Goal: Information Seeking & Learning: Learn about a topic

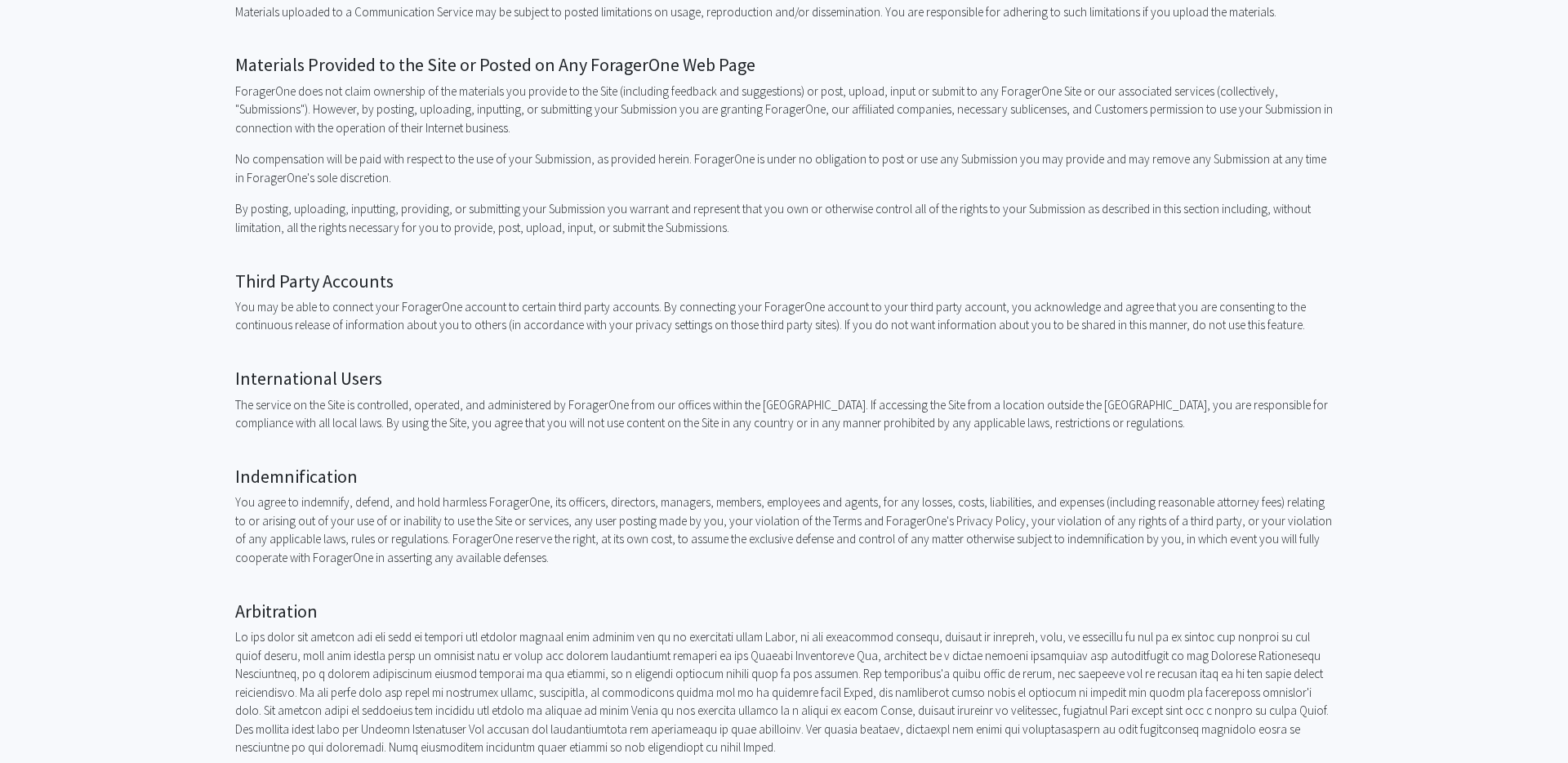
scroll to position [1667, 0]
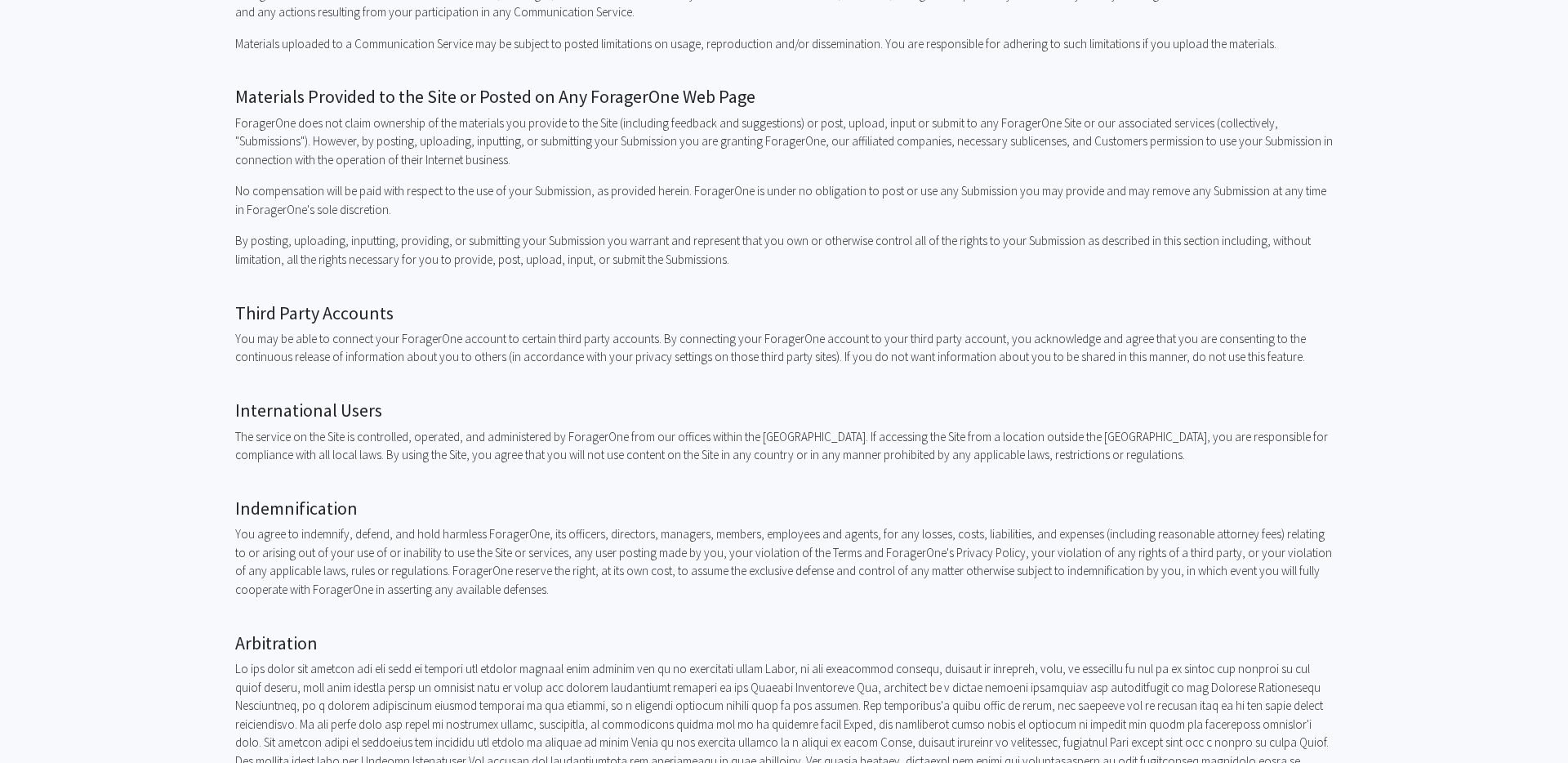
click at [482, 198] on p "No compensation will be paid with respect to the use of your Submission, as pro…" at bounding box center [784, 200] width 1098 height 37
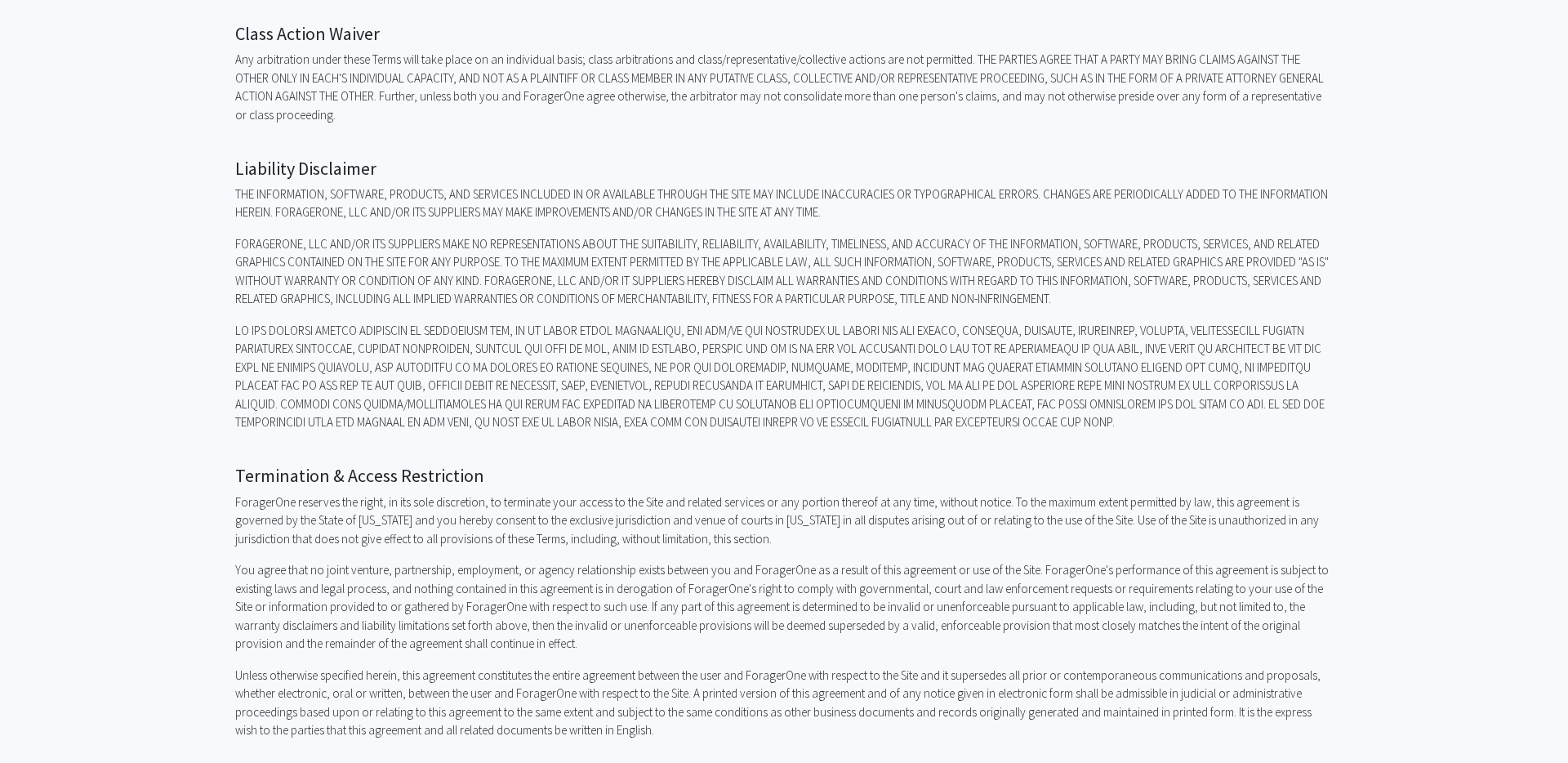
scroll to position [2859, 0]
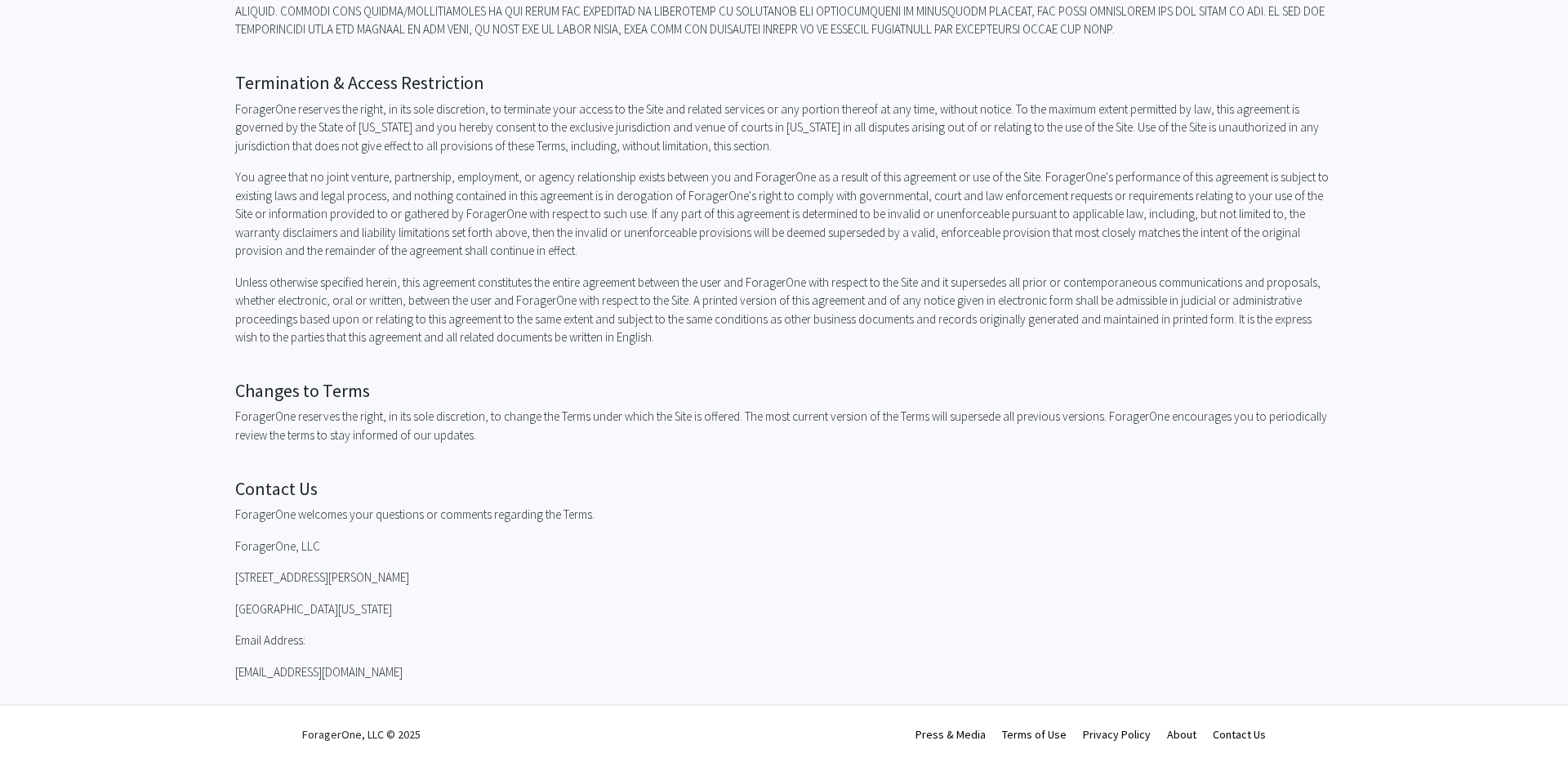
click at [828, 319] on p "Unless otherwise specified herein, this agreement constitutes the entire agreem…" at bounding box center [784, 310] width 1098 height 73
click at [827, 319] on p "Unless otherwise specified herein, this agreement constitutes the entire agreem…" at bounding box center [784, 310] width 1098 height 73
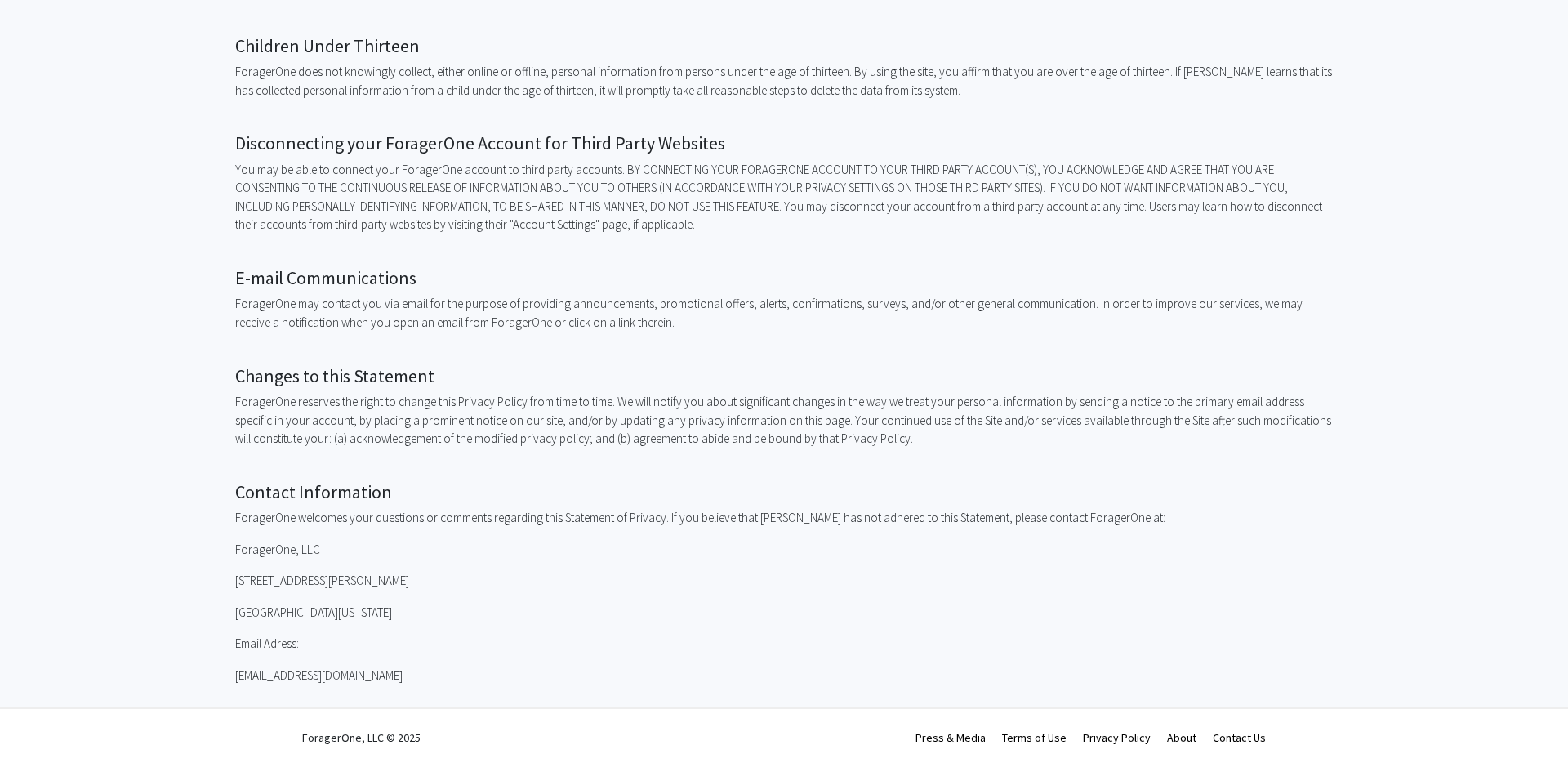
click at [768, 175] on p "You may be able to connect your ForagerOne account to third party accounts. BY …" at bounding box center [784, 197] width 1098 height 73
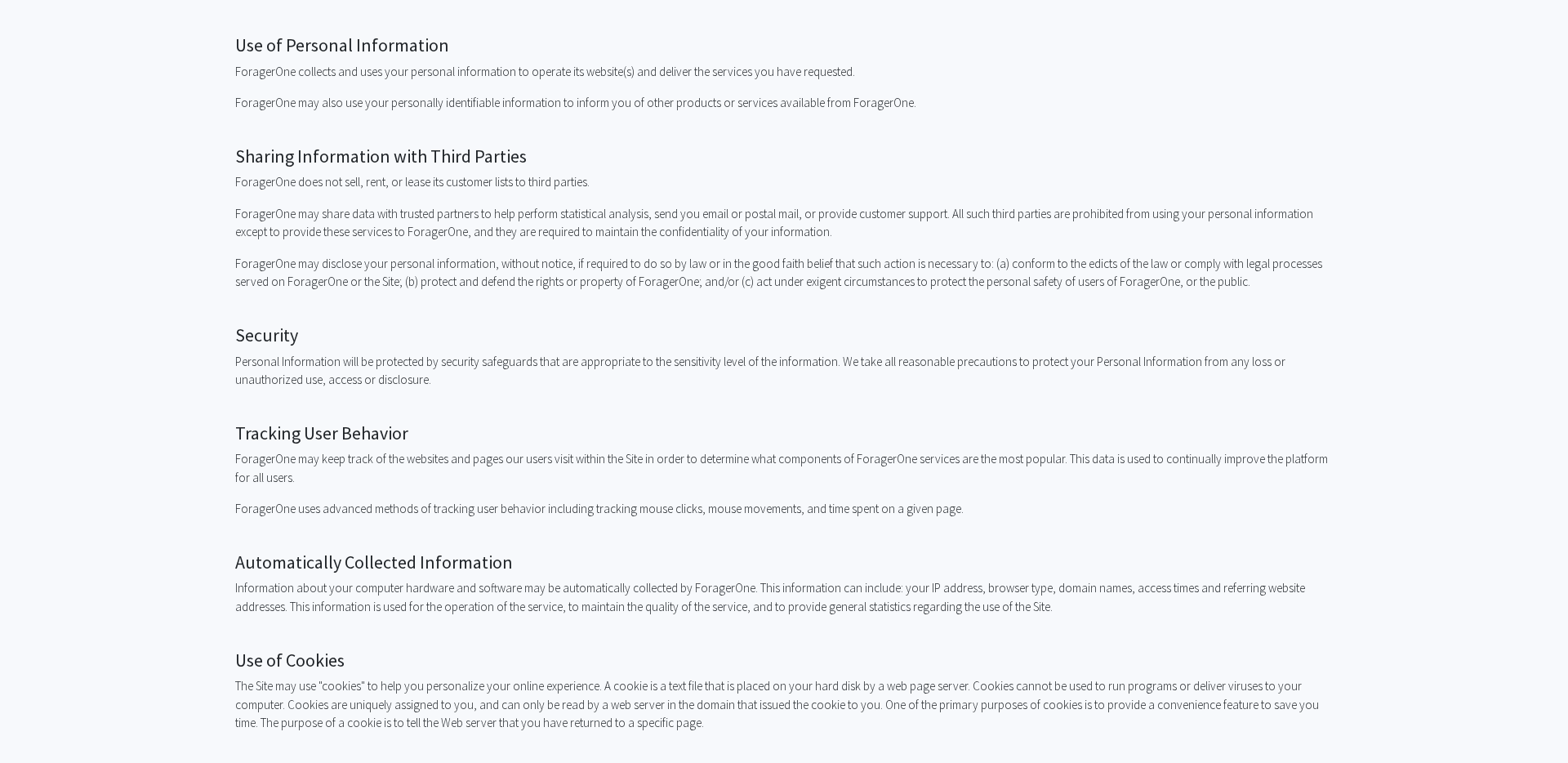
scroll to position [614, 0]
click at [258, 425] on h2 "Tracking User Behavior" at bounding box center [784, 427] width 1098 height 21
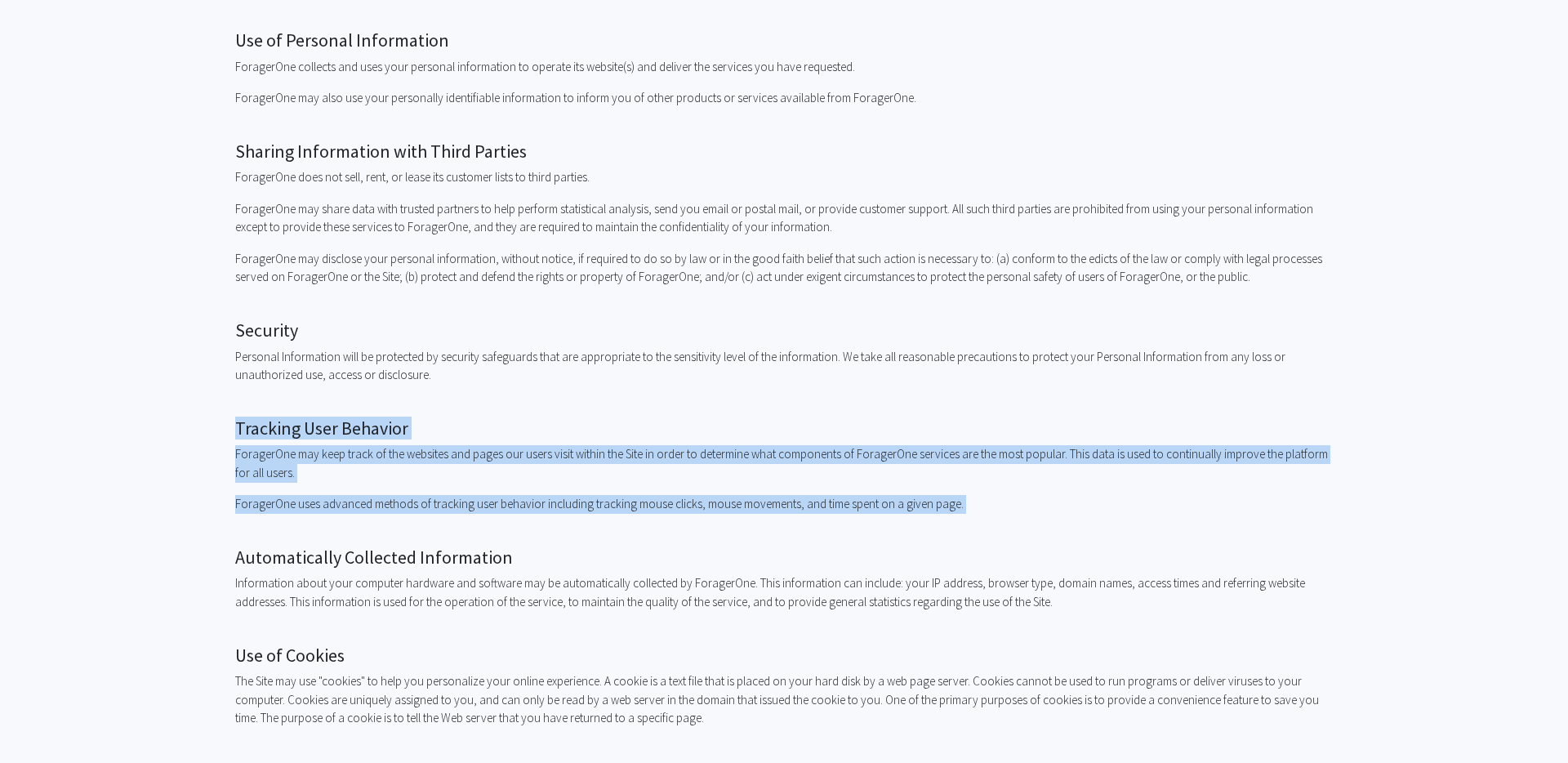
drag, startPoint x: 258, startPoint y: 424, endPoint x: 1024, endPoint y: 501, distance: 769.9
click at [1024, 501] on div "ForagerOne Privacy Policy Last updated: 3/12/2019 This Statement of Privacy (th…" at bounding box center [784, 492] width 1098 height 2095
copy div "Tracking User Behavior ForagerOne may keep track of the websites and pages our …"
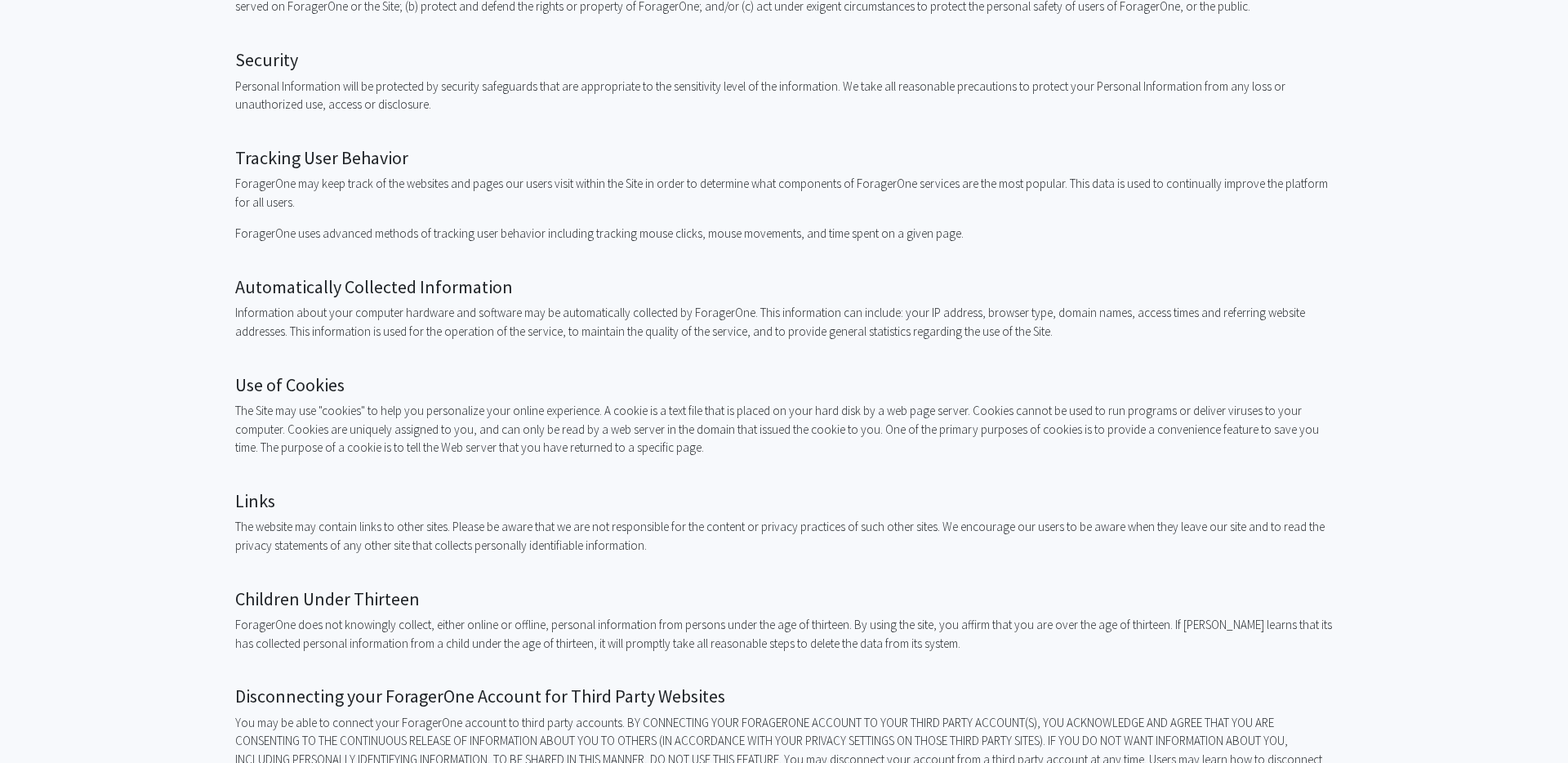
scroll to position [882, 0]
click at [706, 206] on p "ForagerOne may keep track of the websites and pages our users visit within the …" at bounding box center [784, 195] width 1098 height 37
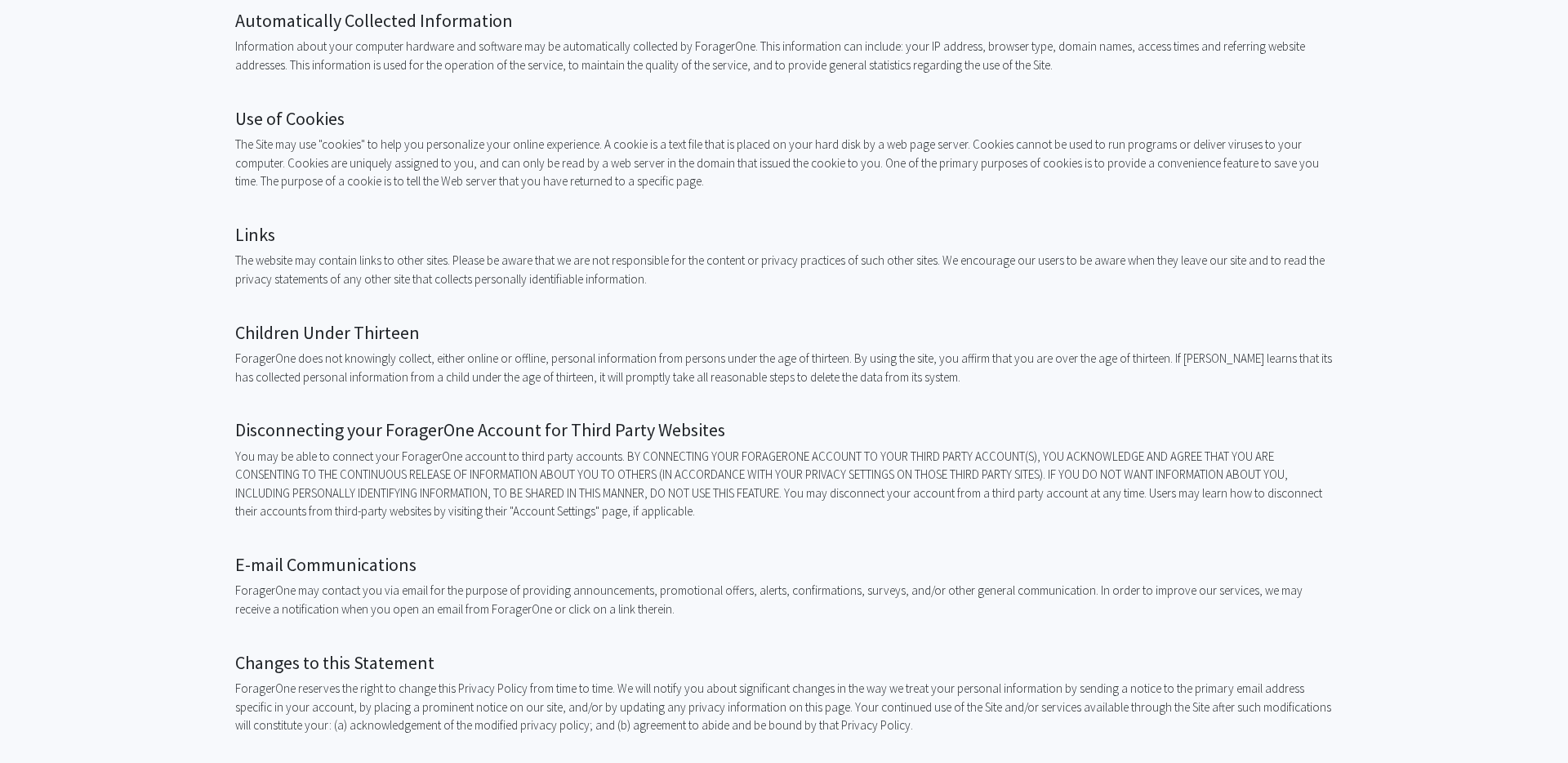
scroll to position [1158, 0]
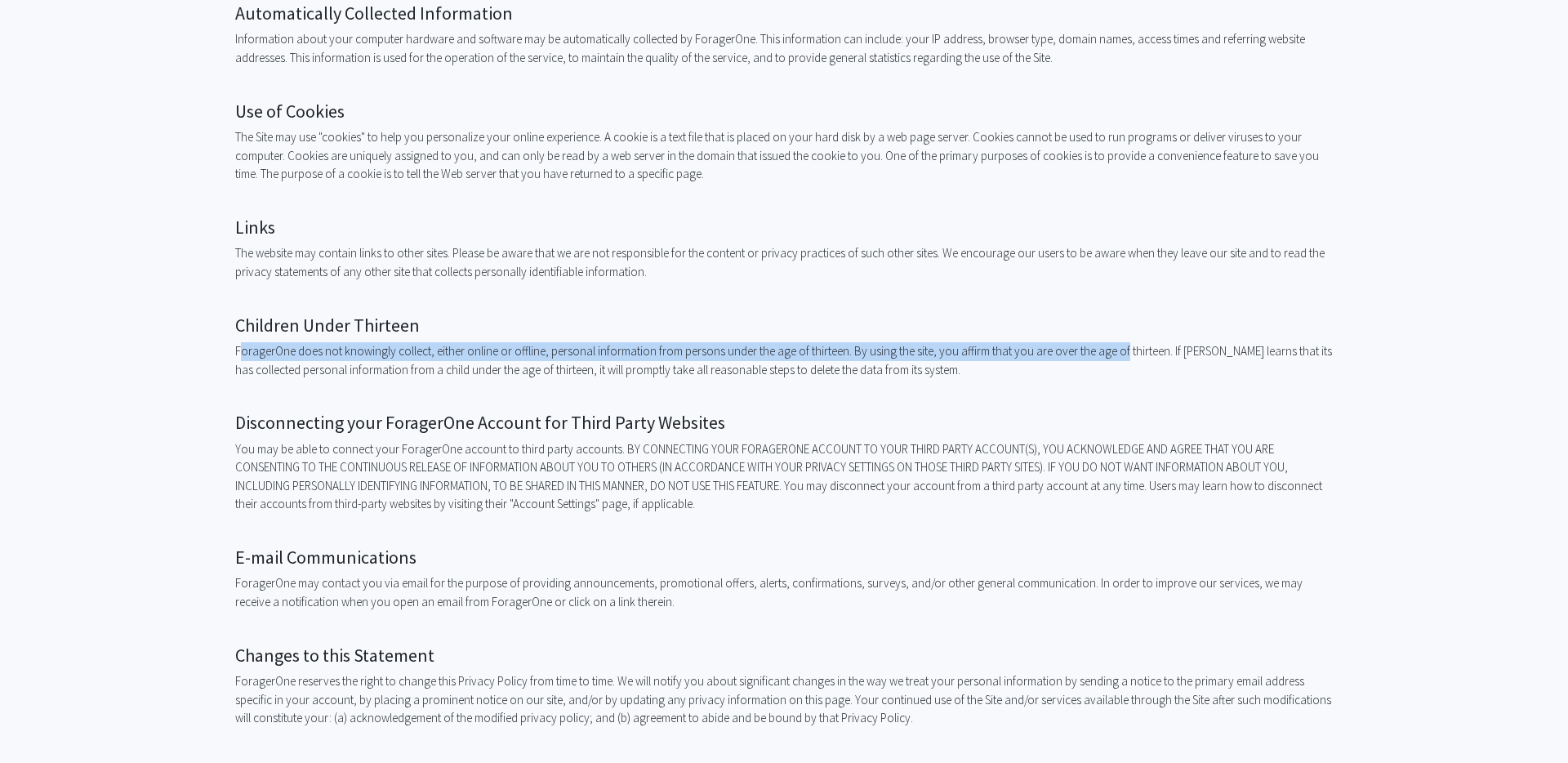
drag, startPoint x: 479, startPoint y: 340, endPoint x: 1114, endPoint y: 358, distance: 635.3
click at [1114, 358] on p "ForagerOne does not knowingly collect, either online or offline, personal infor…" at bounding box center [784, 360] width 1098 height 37
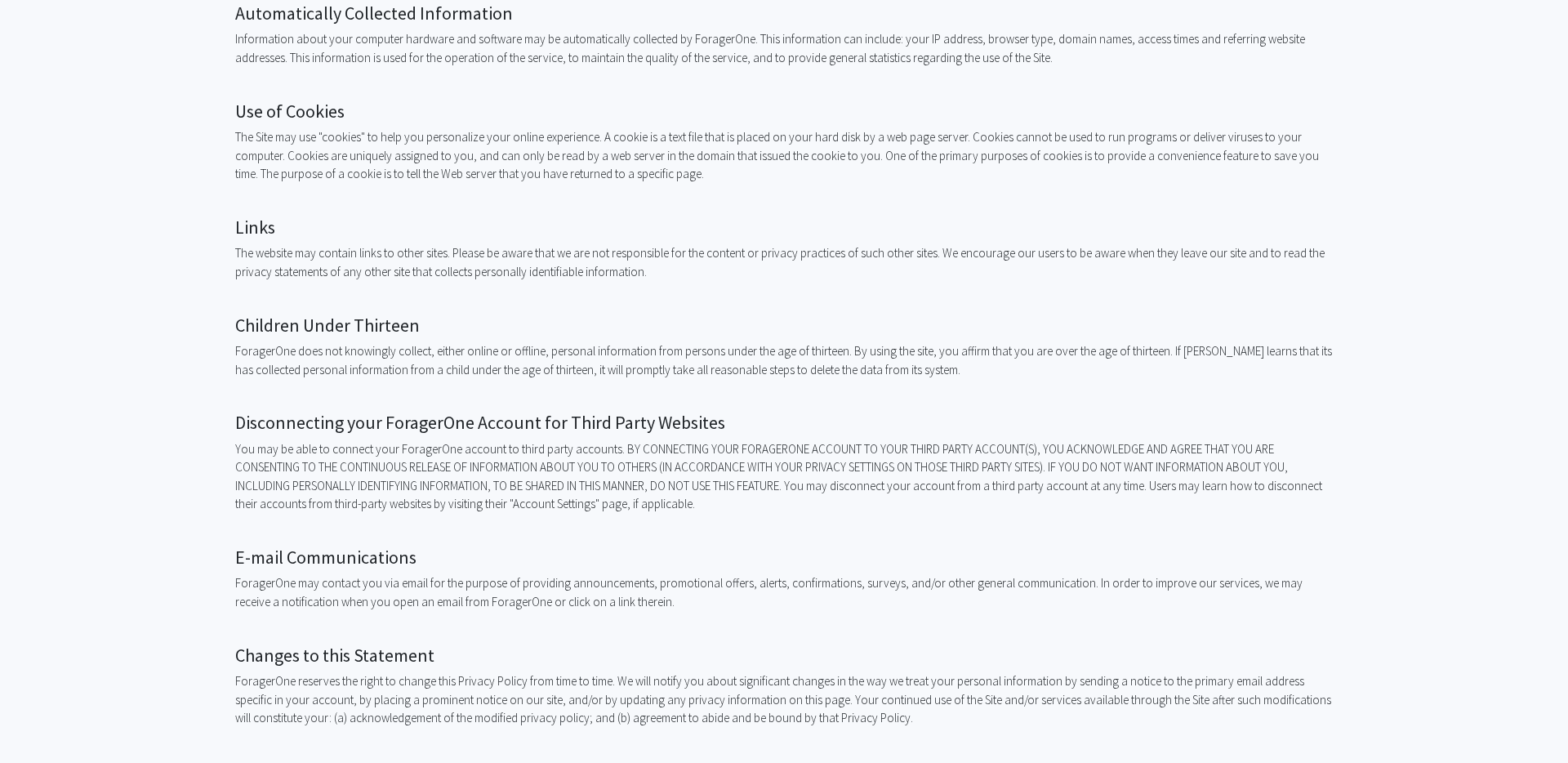
click at [662, 358] on p "ForagerOne does not knowingly collect, either online or offline, personal infor…" at bounding box center [784, 360] width 1098 height 37
